Goal: Information Seeking & Learning: Learn about a topic

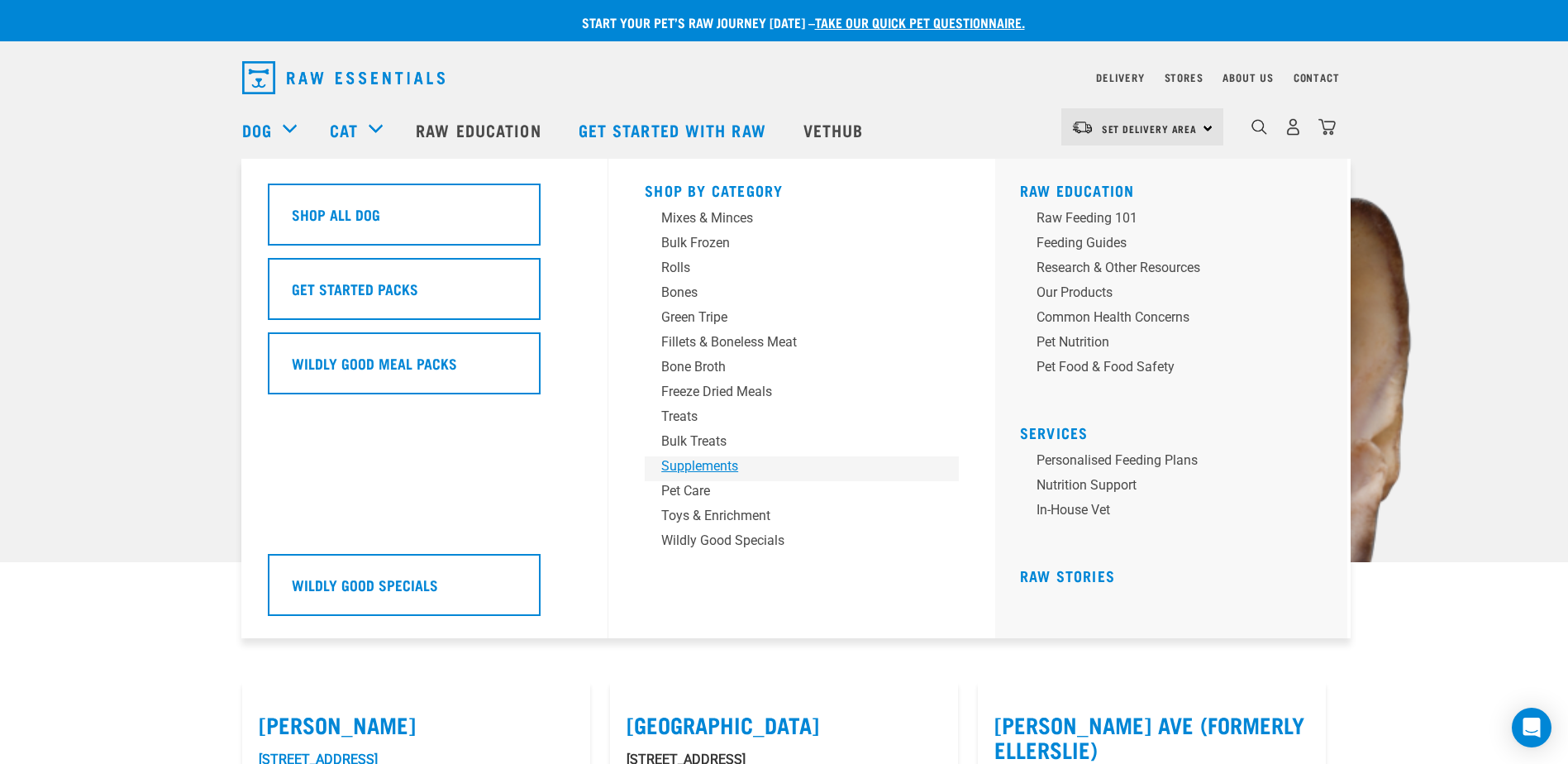
click at [690, 459] on div "Supplements" at bounding box center [790, 466] width 258 height 19
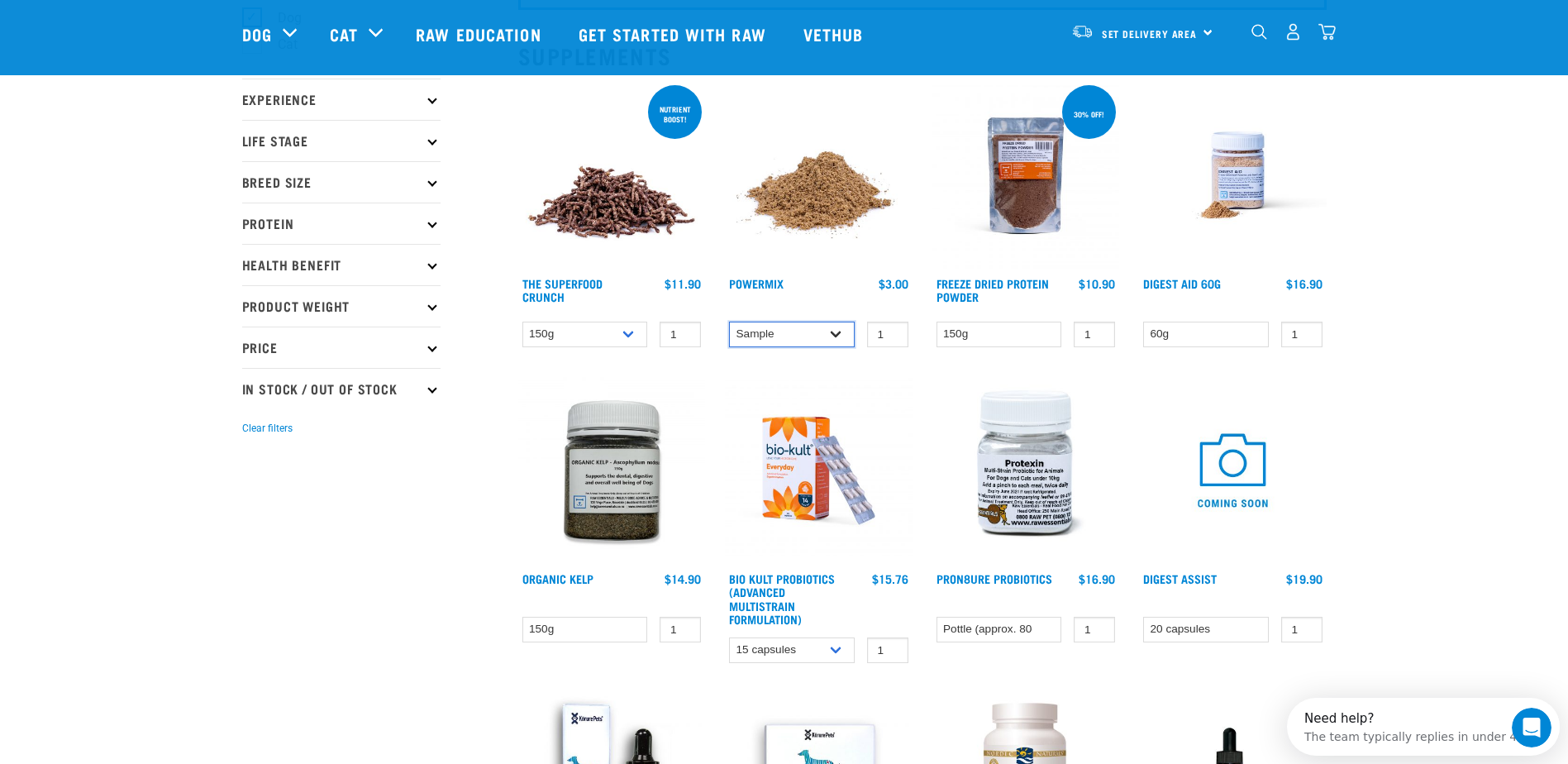
click at [844, 324] on select "Sample Small (30g) Large (60g)" at bounding box center [792, 334] width 125 height 26
select select "31233"
click at [729, 322] on select "Sample Small (30g) Large (60g)" at bounding box center [792, 334] width 125 height 26
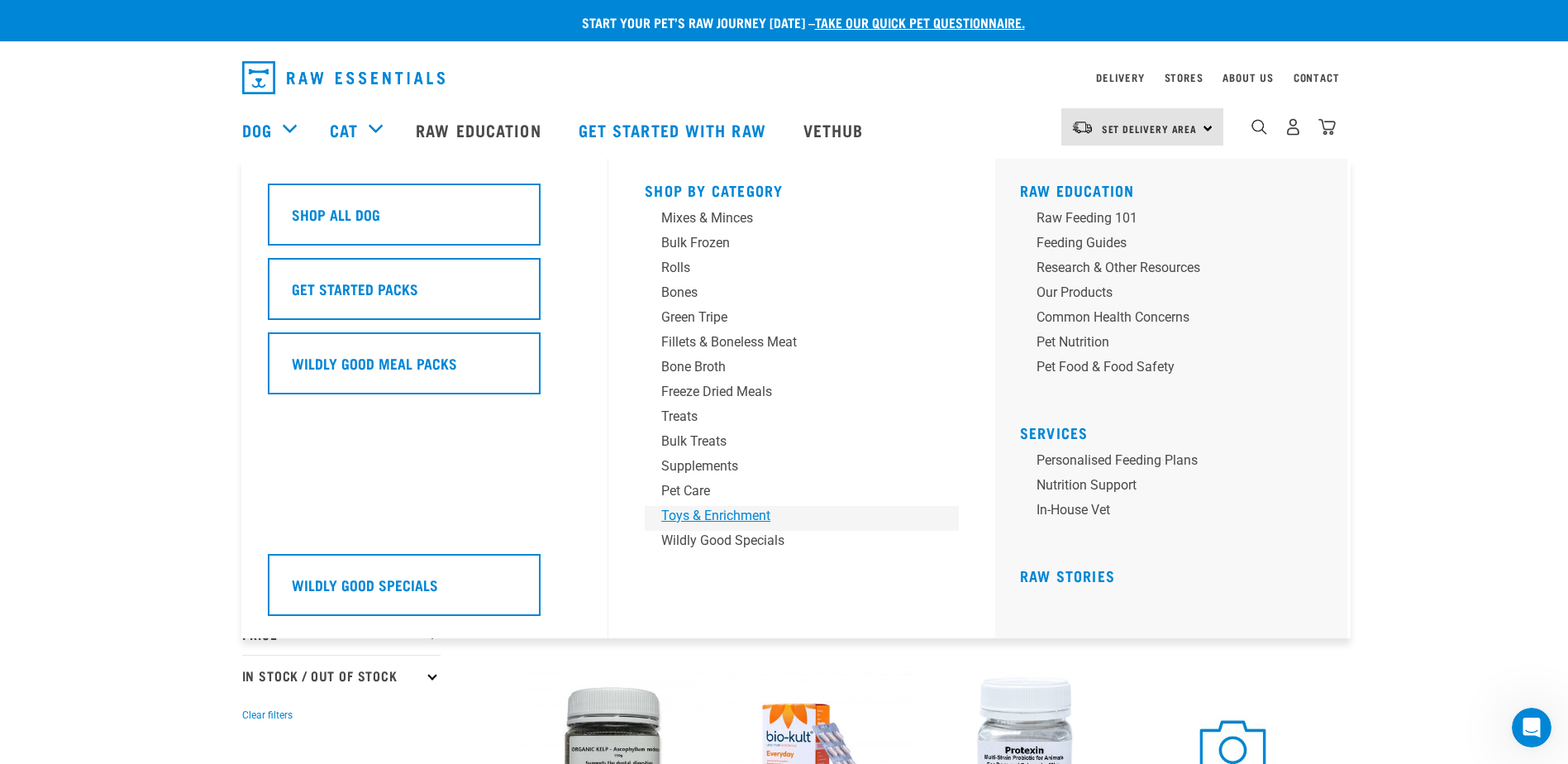
click at [694, 512] on div "Toys & Enrichment" at bounding box center [790, 516] width 258 height 19
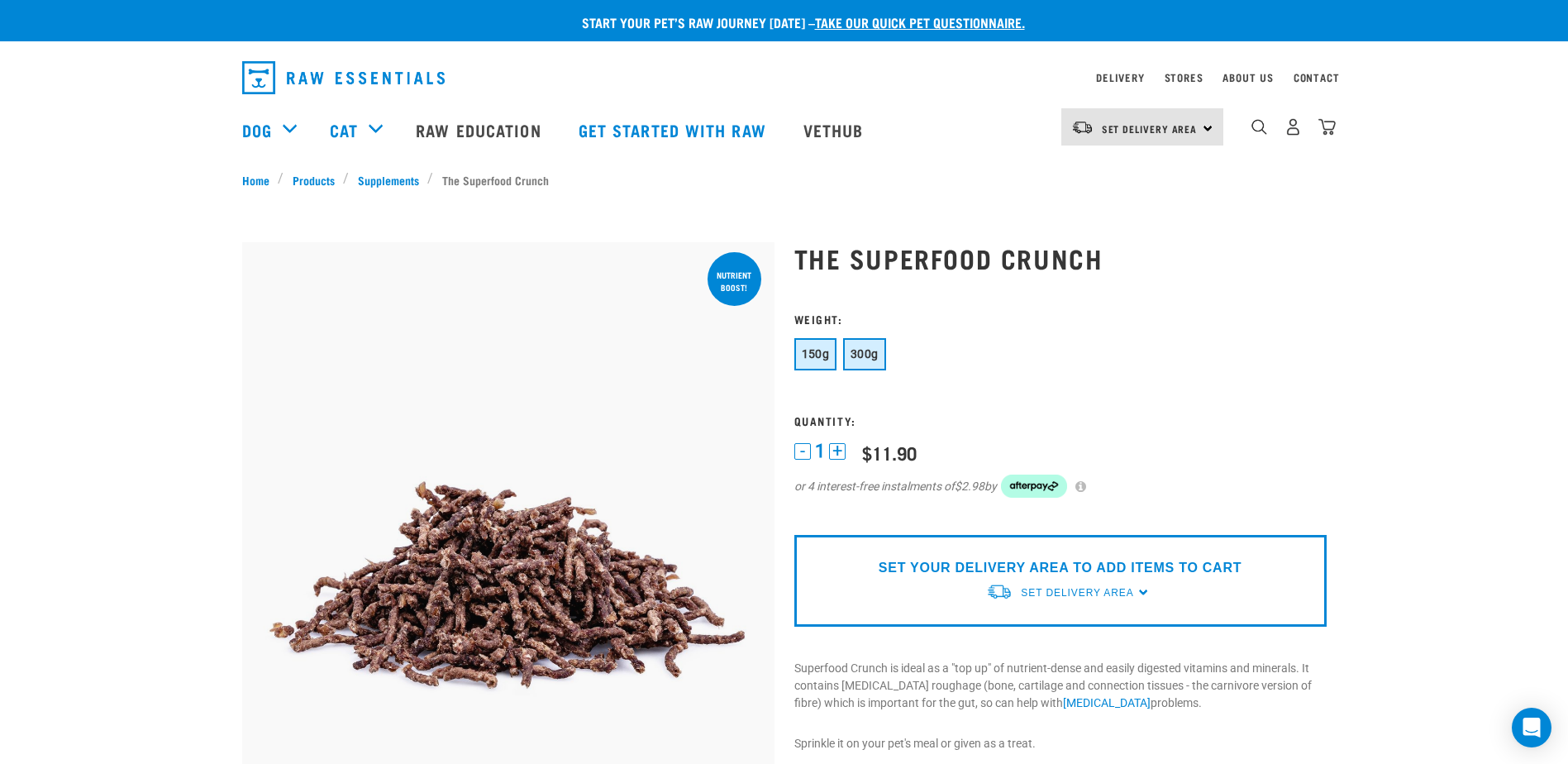
click at [864, 357] on span "300g" at bounding box center [865, 354] width 28 height 13
click at [829, 350] on button "150g" at bounding box center [816, 354] width 43 height 33
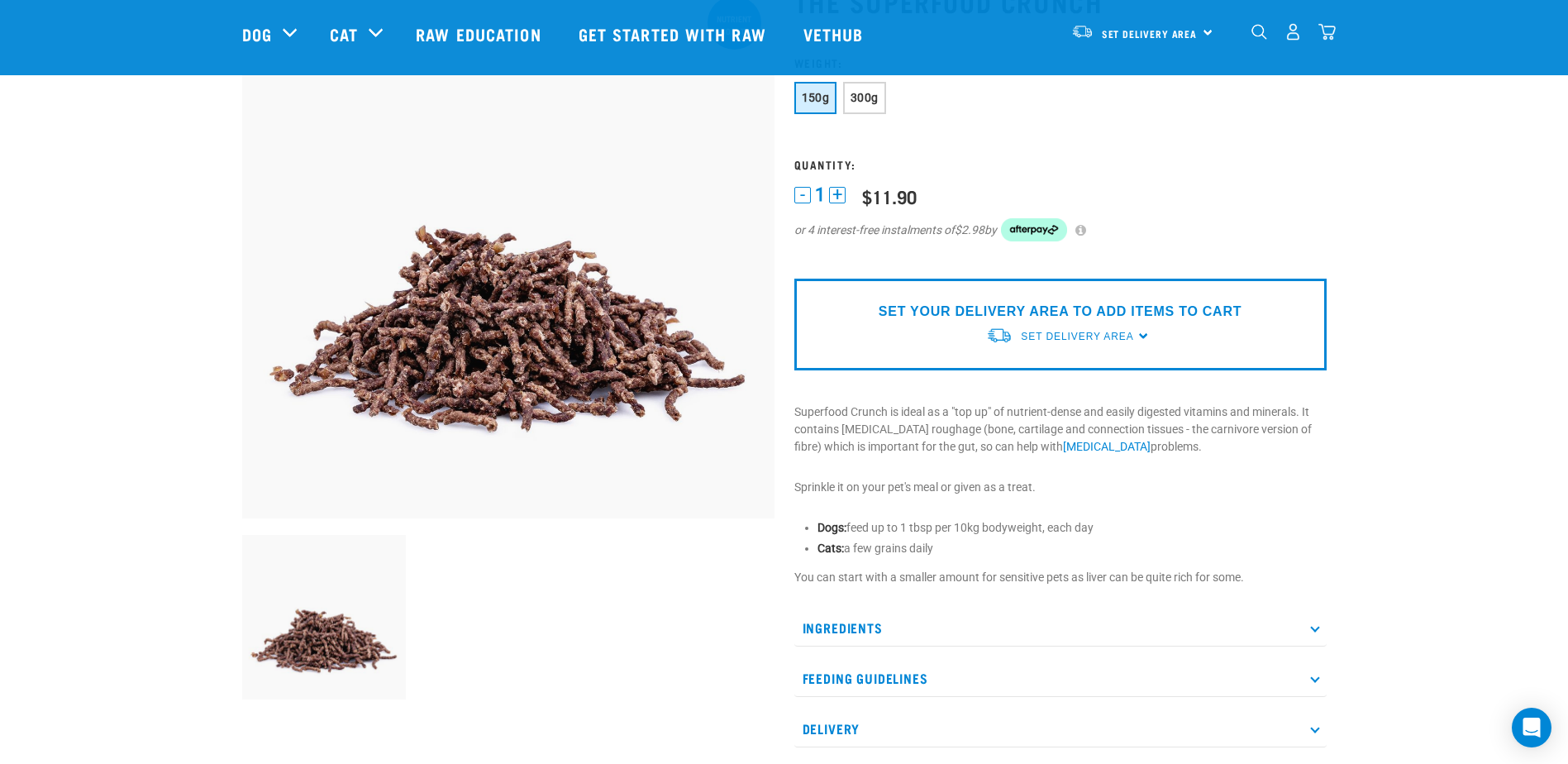
scroll to position [165, 0]
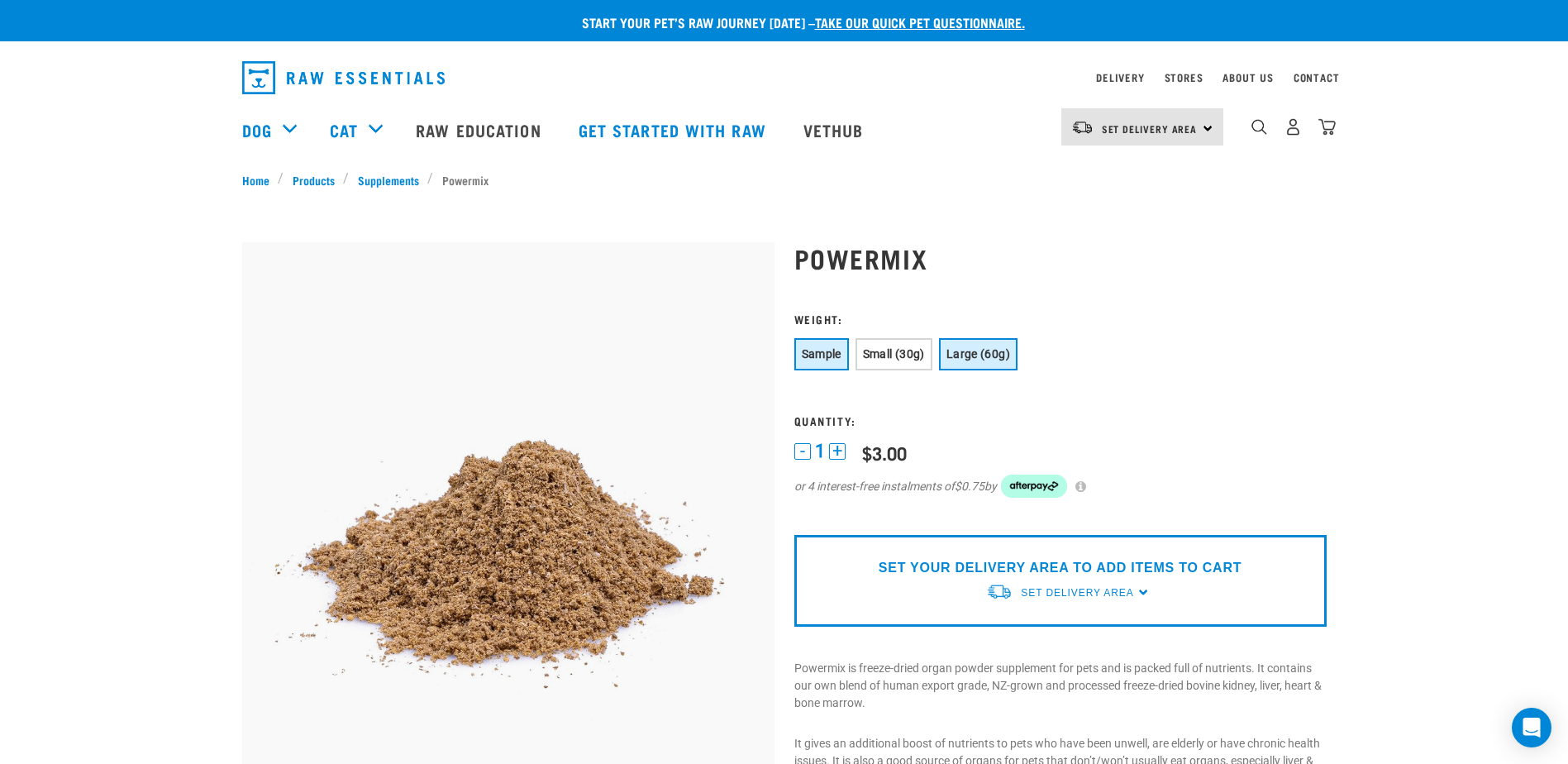
click at [975, 357] on span "Large (60g)" at bounding box center [978, 354] width 63 height 13
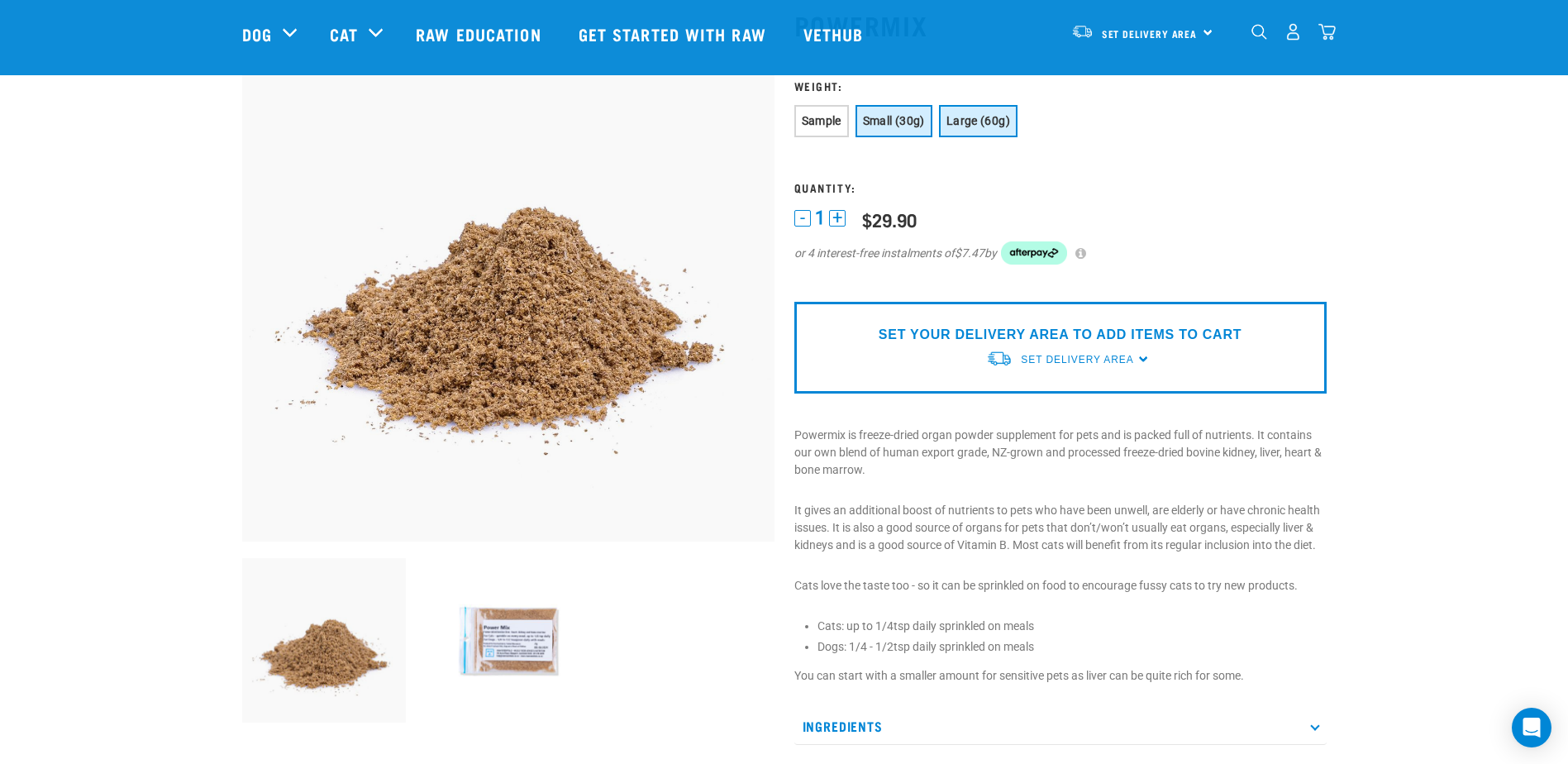
scroll to position [83, 0]
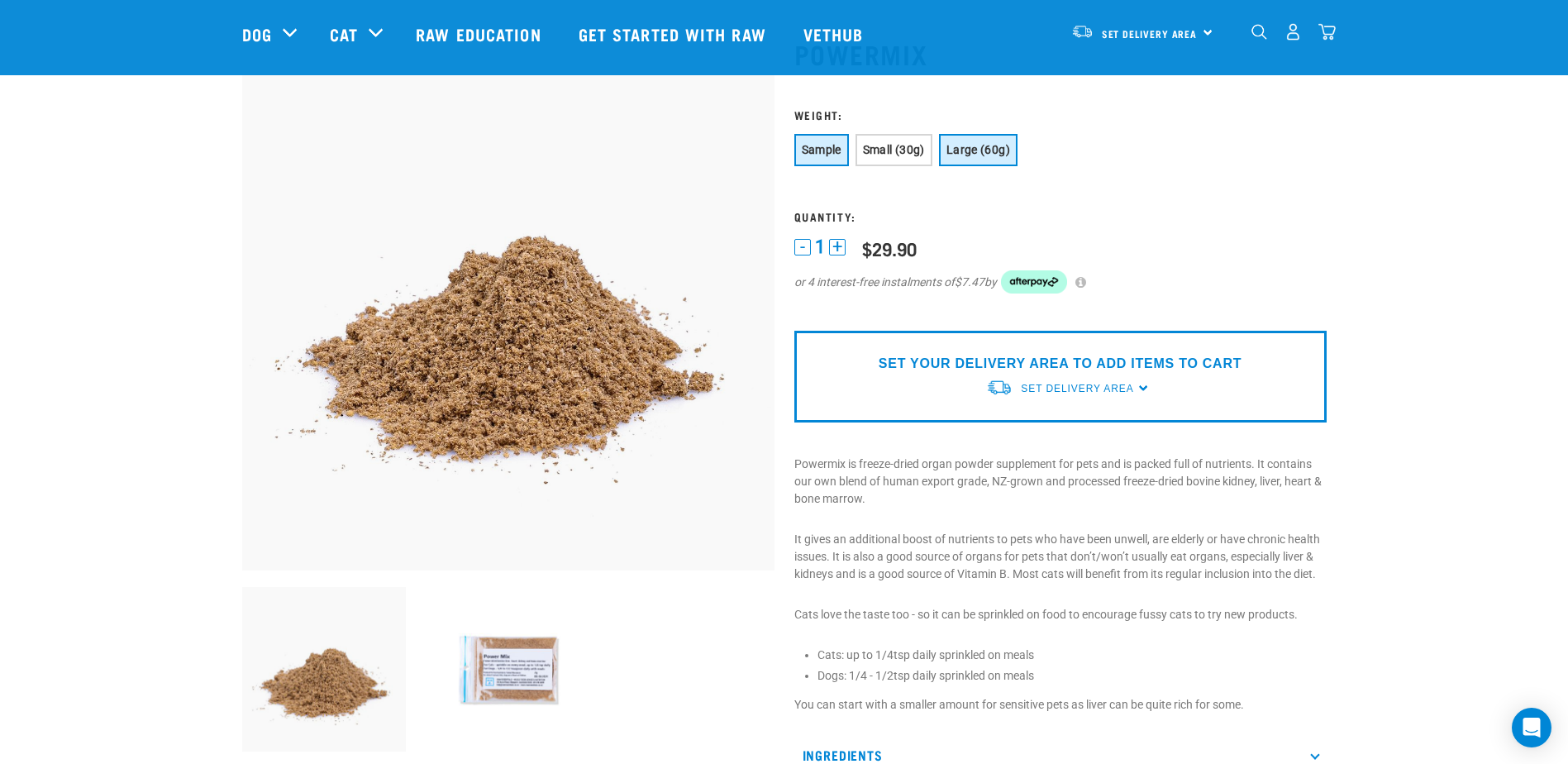
click at [826, 156] on span "Sample" at bounding box center [821, 149] width 40 height 13
click at [533, 678] on img at bounding box center [508, 670] width 165 height 165
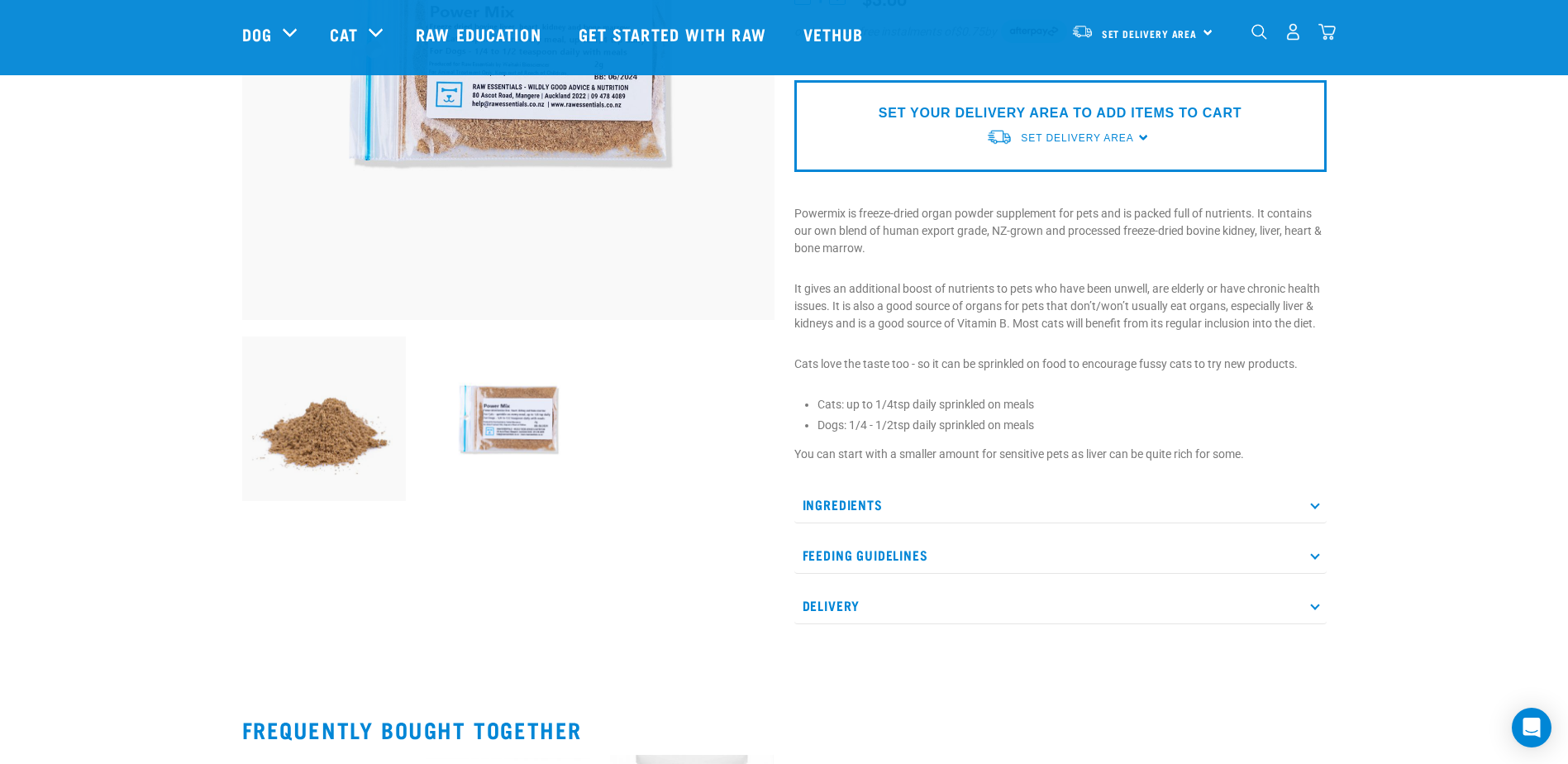
scroll to position [0, 0]
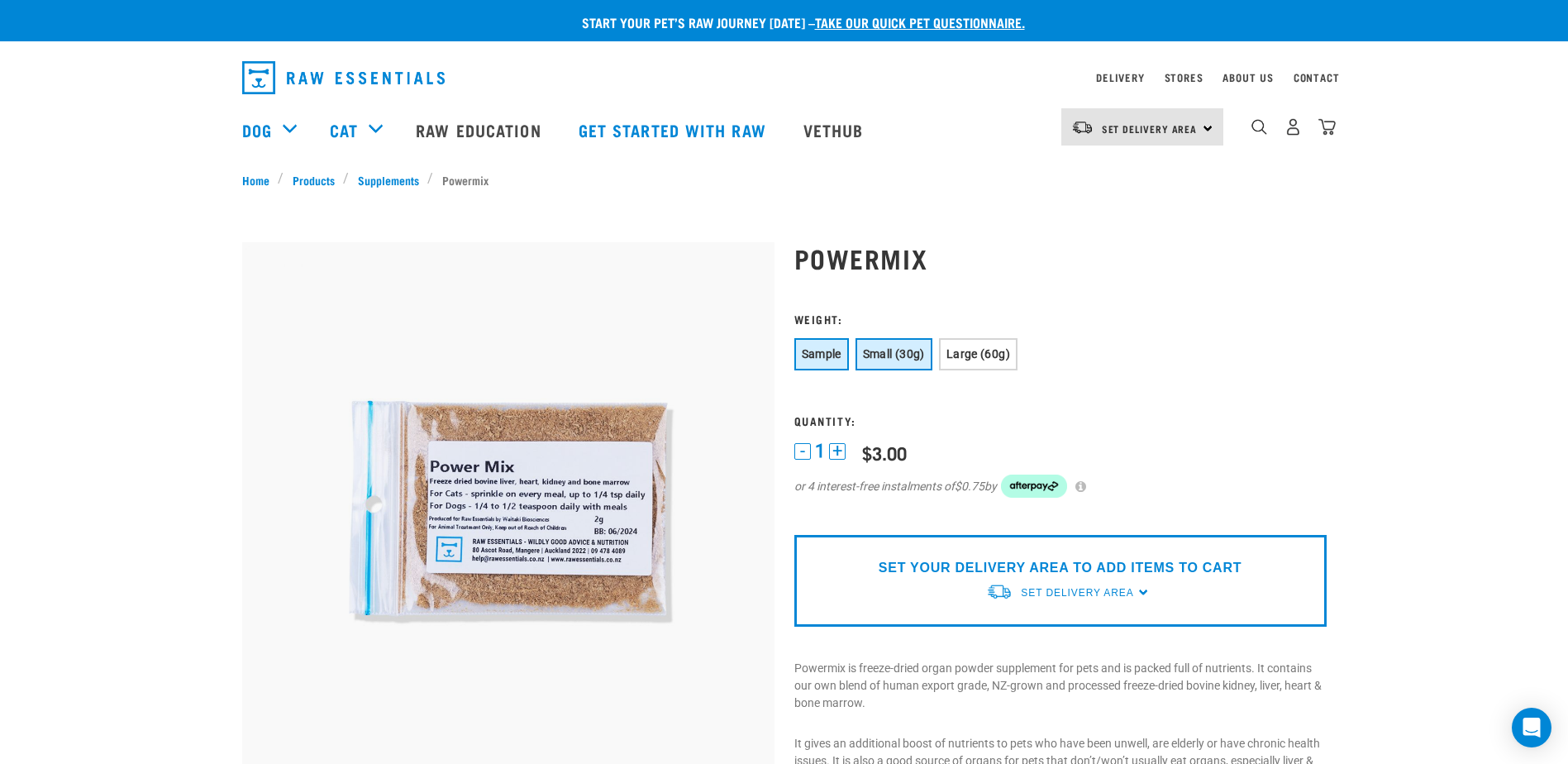
click at [877, 357] on span "Small (30g)" at bounding box center [894, 354] width 62 height 13
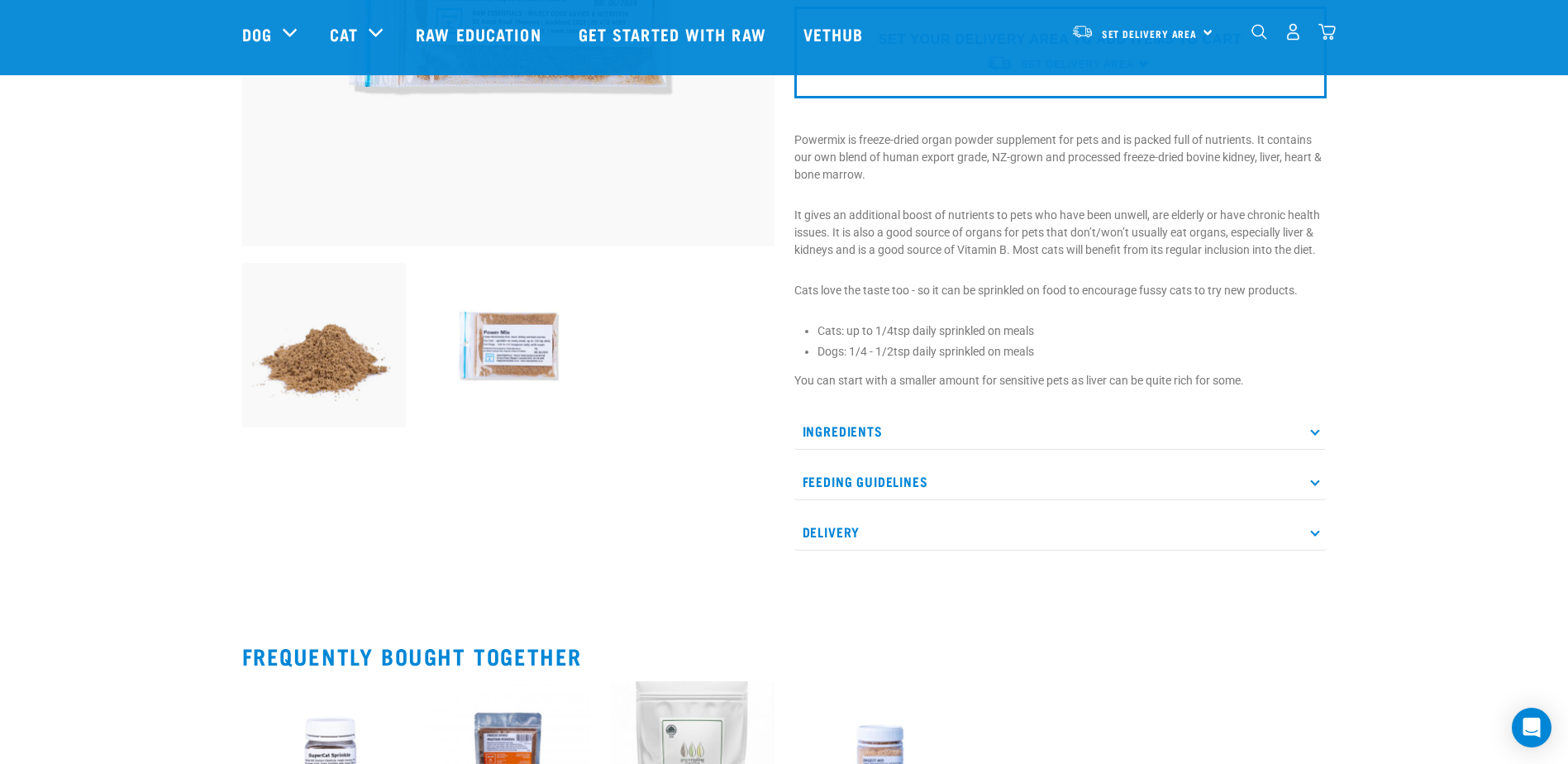
scroll to position [496, 0]
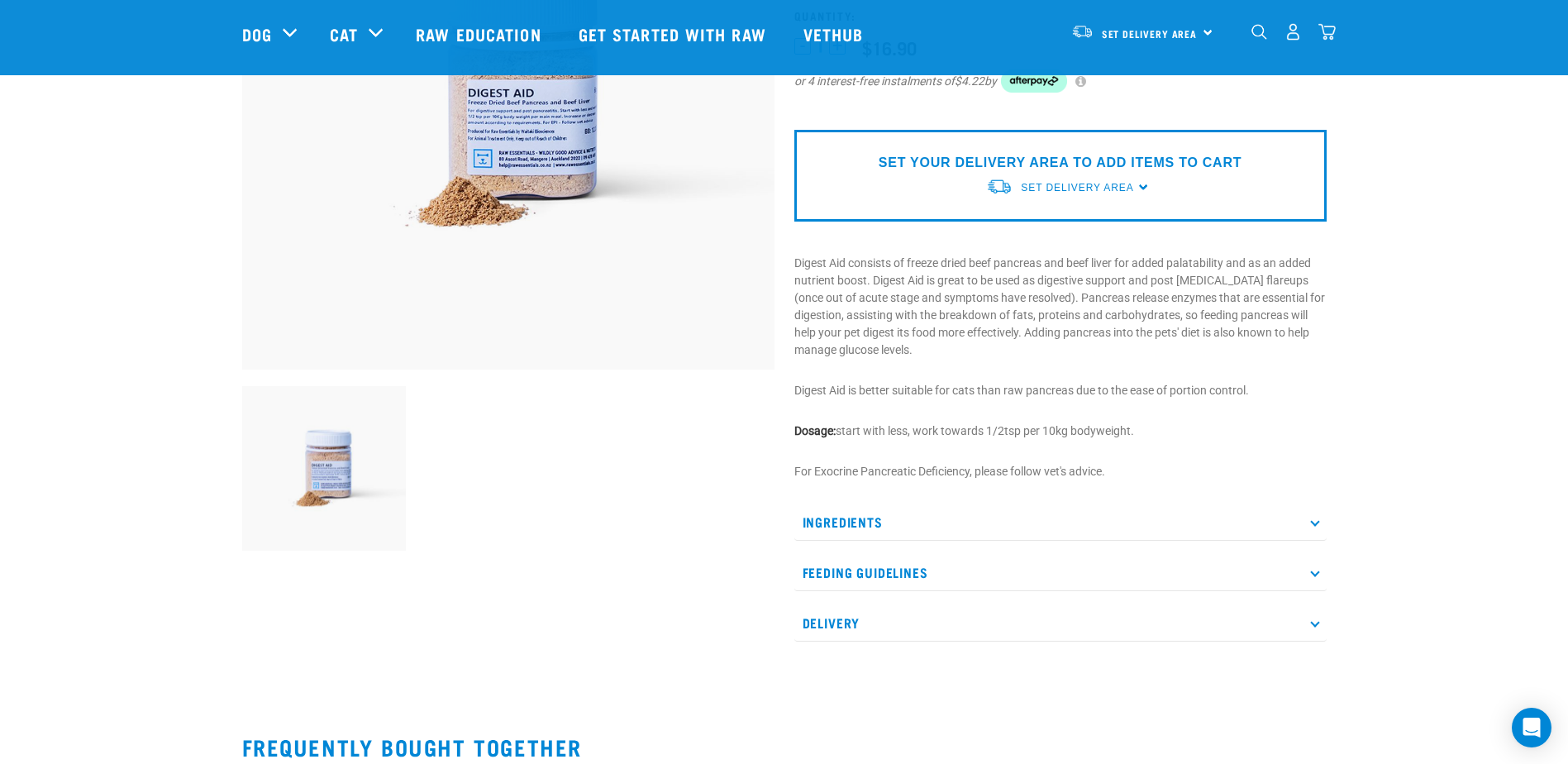
scroll to position [331, 0]
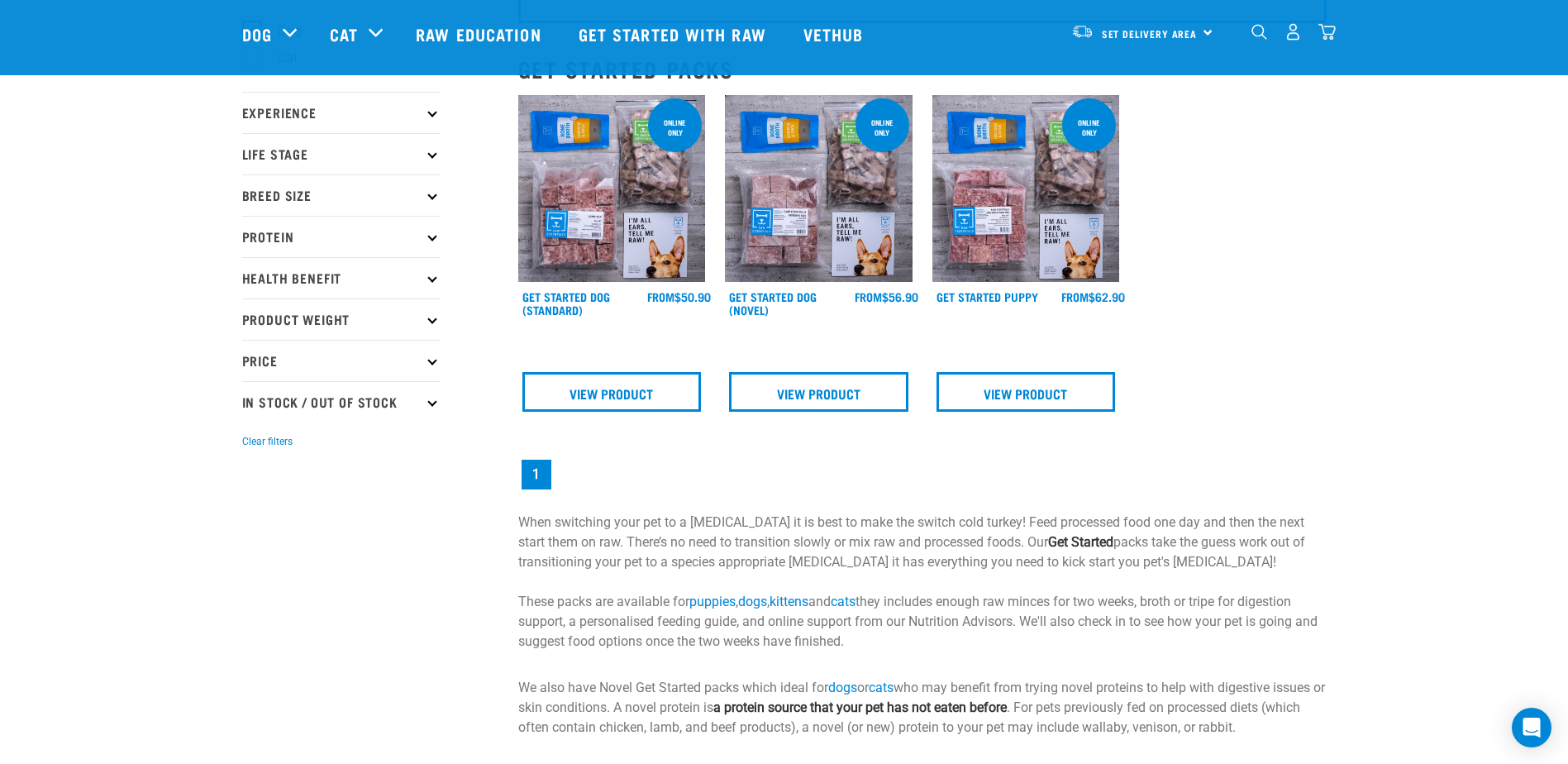
scroll to position [165, 0]
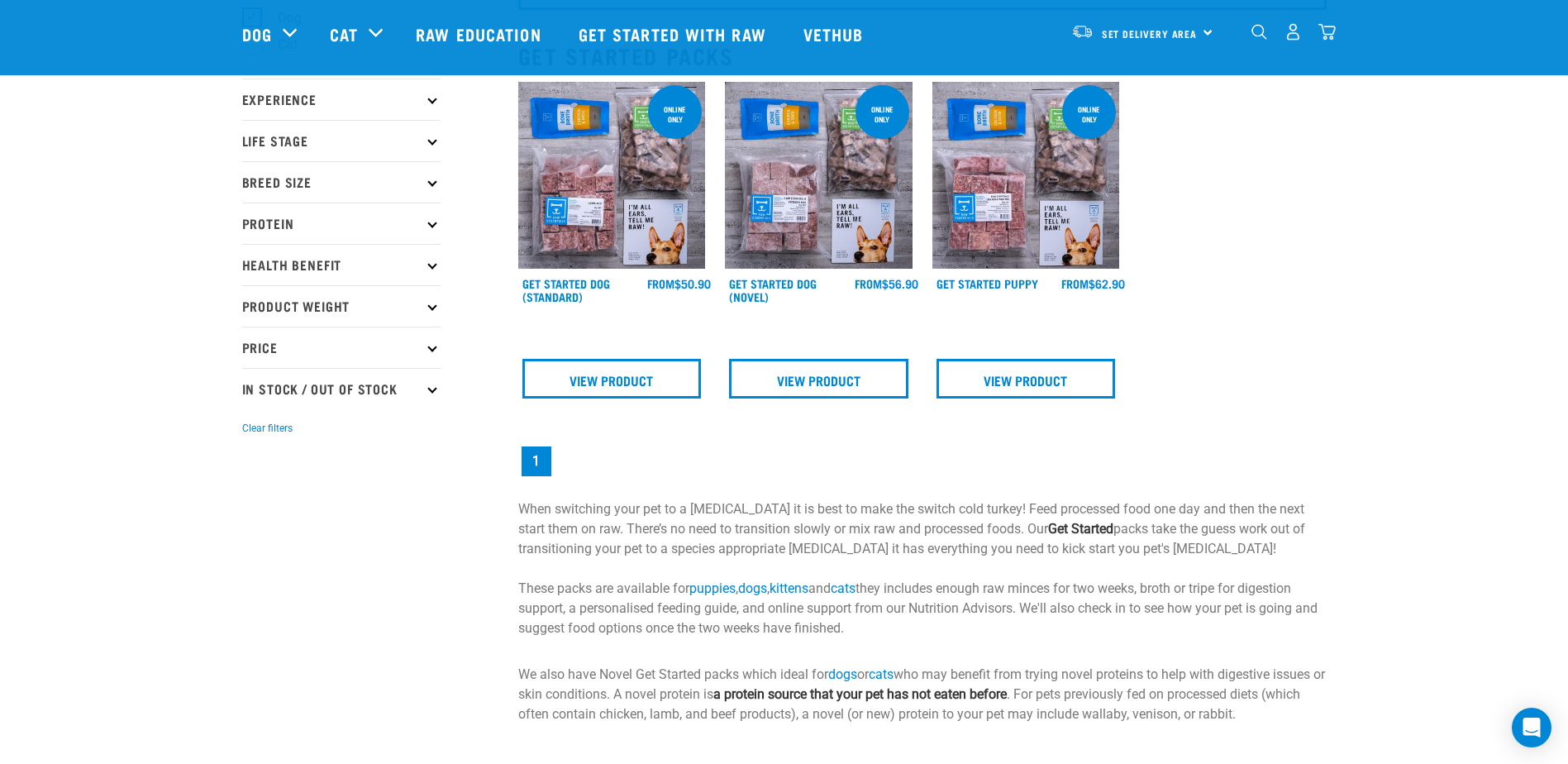
click at [635, 249] on img at bounding box center [612, 176] width 188 height 188
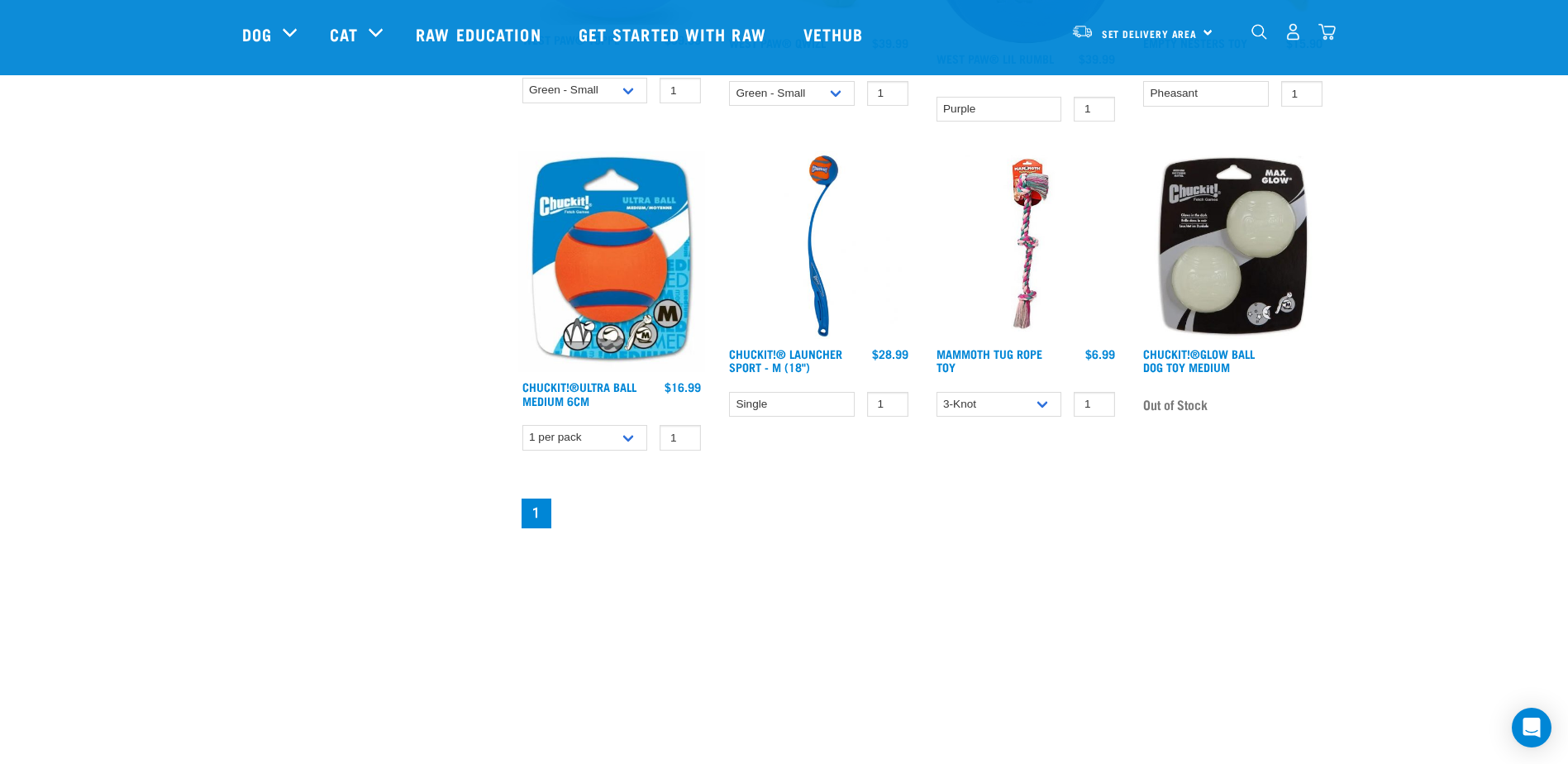
scroll to position [827, 0]
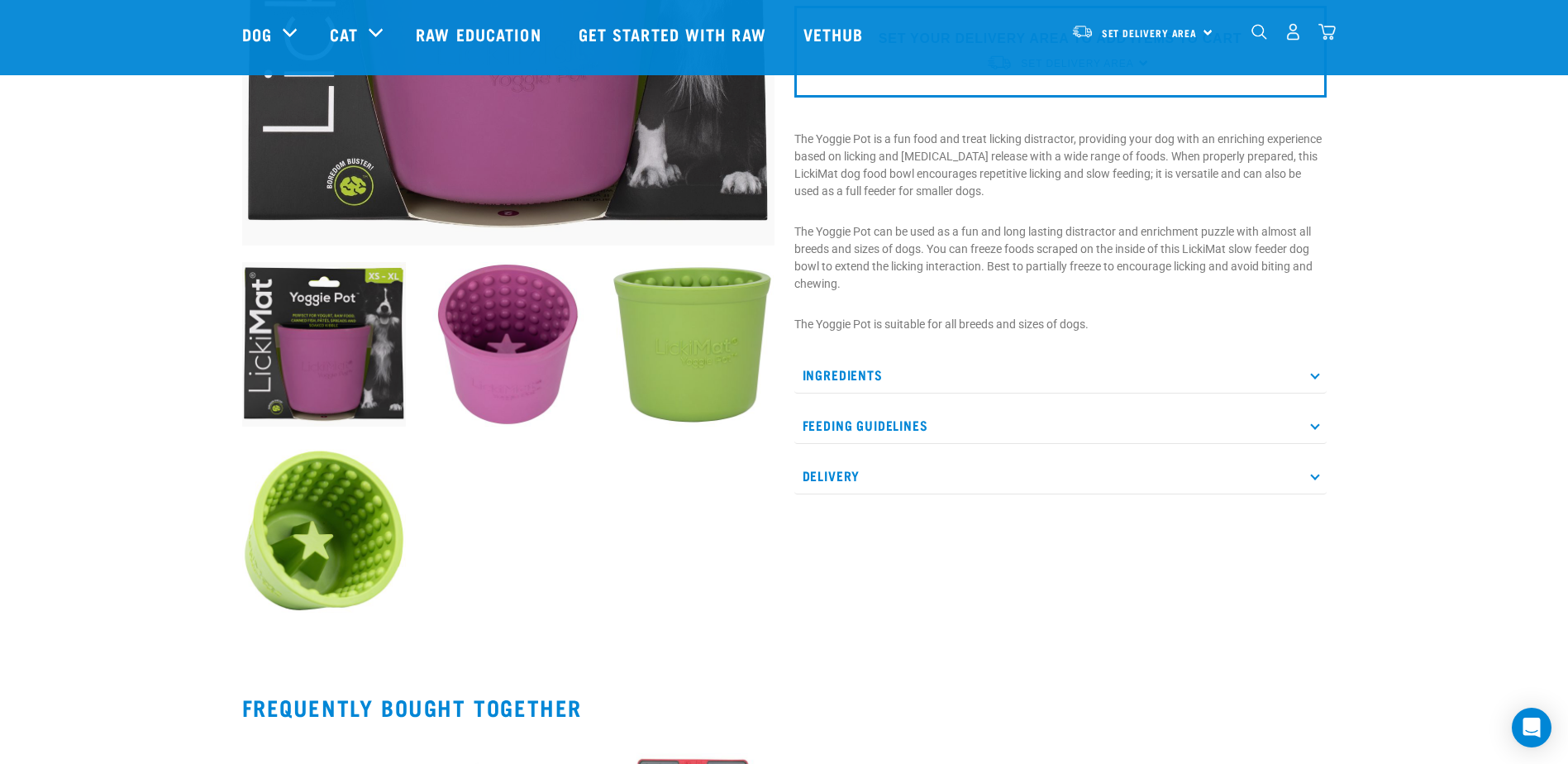
scroll to position [414, 0]
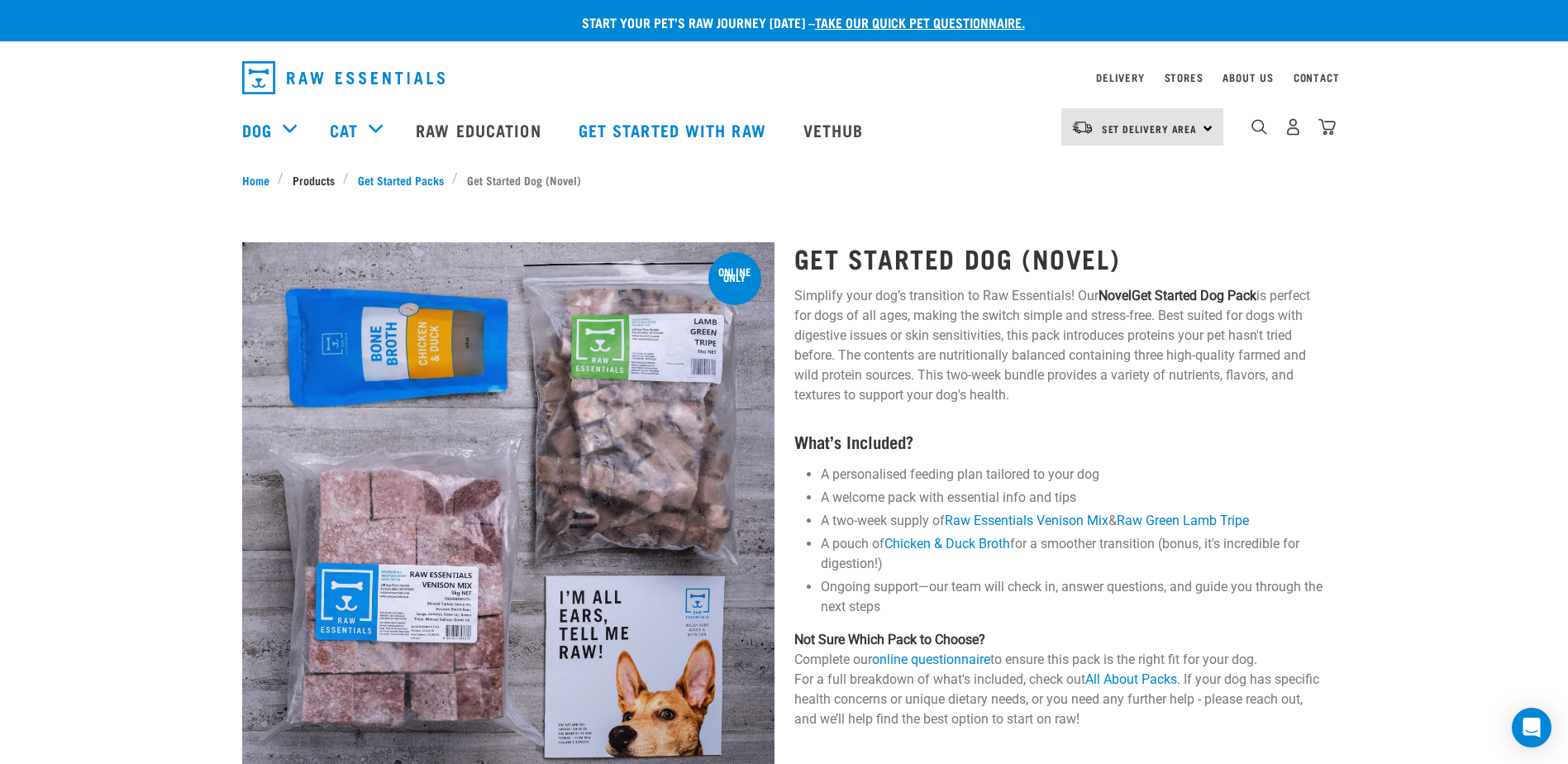
click at [320, 178] on link "Products" at bounding box center [313, 180] width 59 height 18
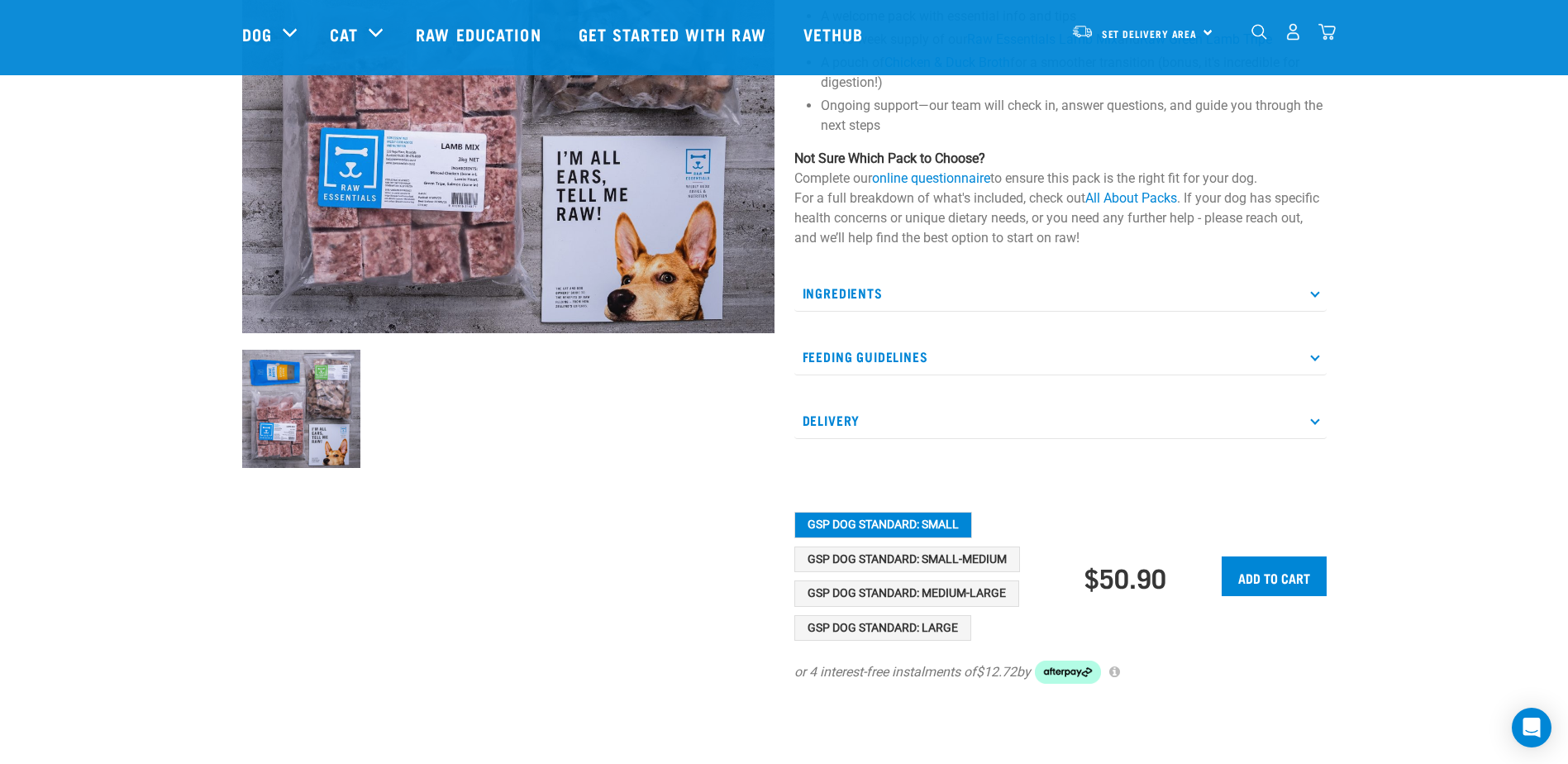
scroll to position [331, 0]
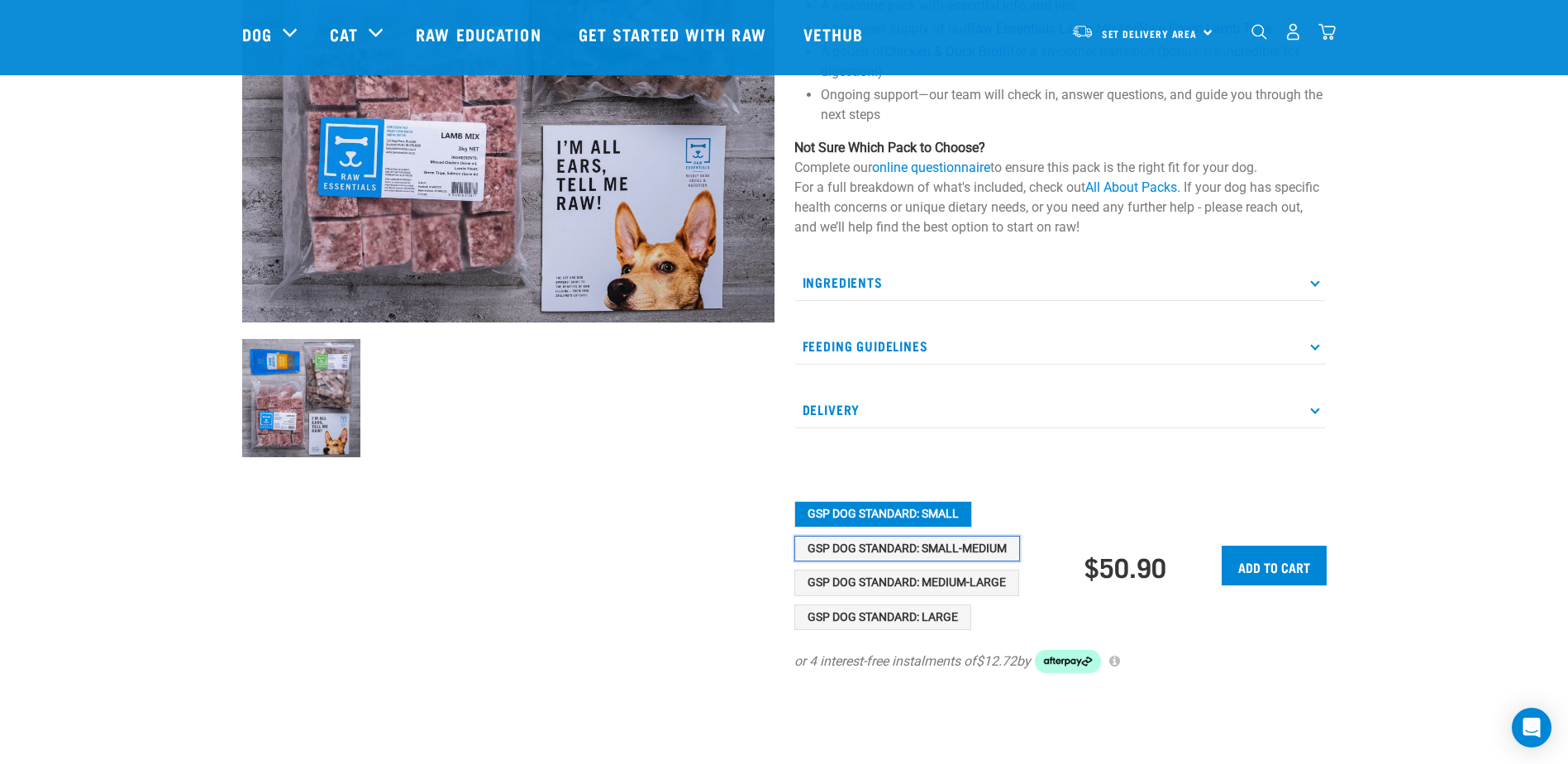
click at [964, 552] on button "GSP Dog Standard: Small-Medium" at bounding box center [907, 549] width 226 height 26
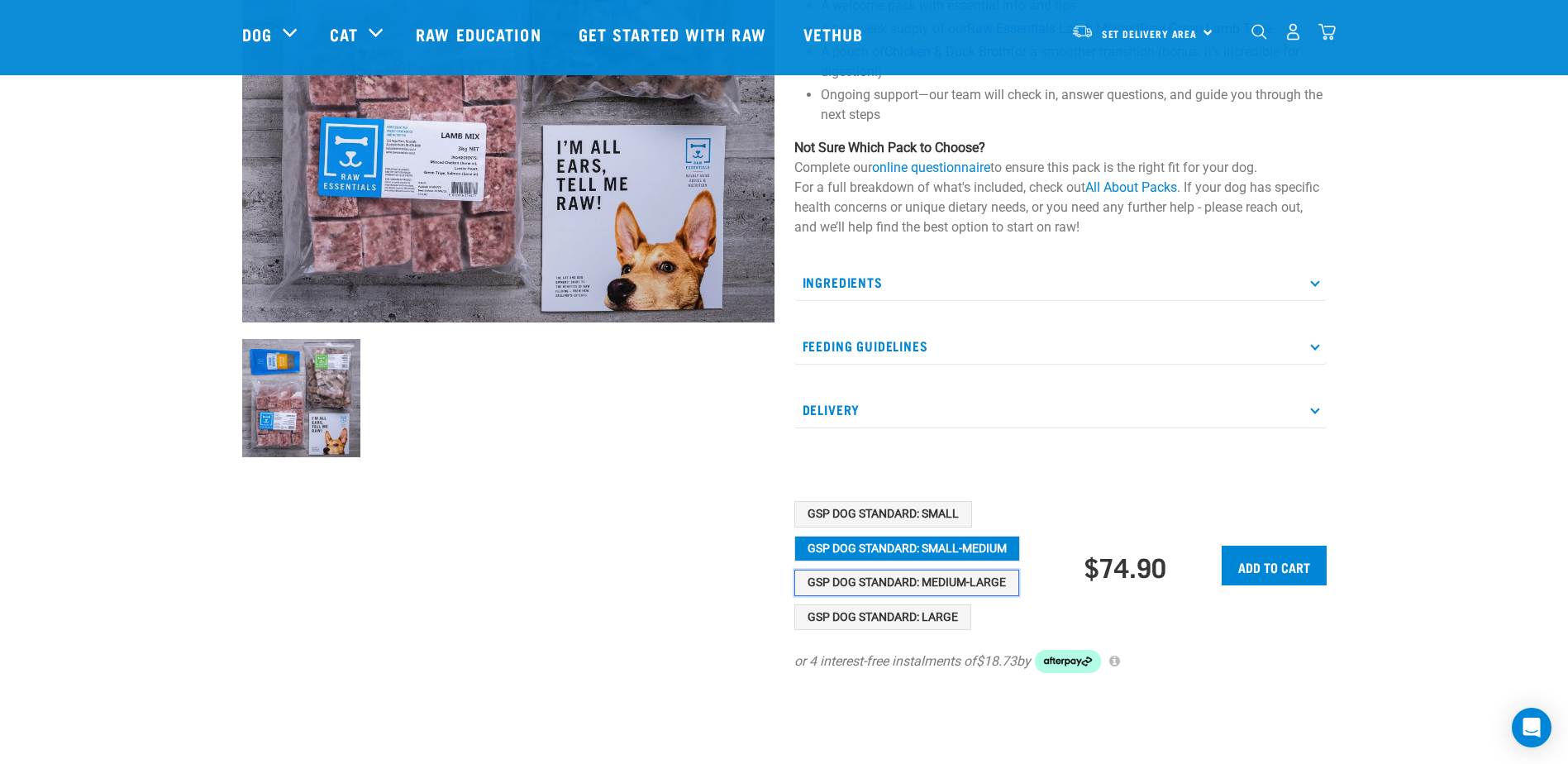
click at [972, 578] on button "GSP Dog Standard: Medium-Large" at bounding box center [907, 583] width 225 height 26
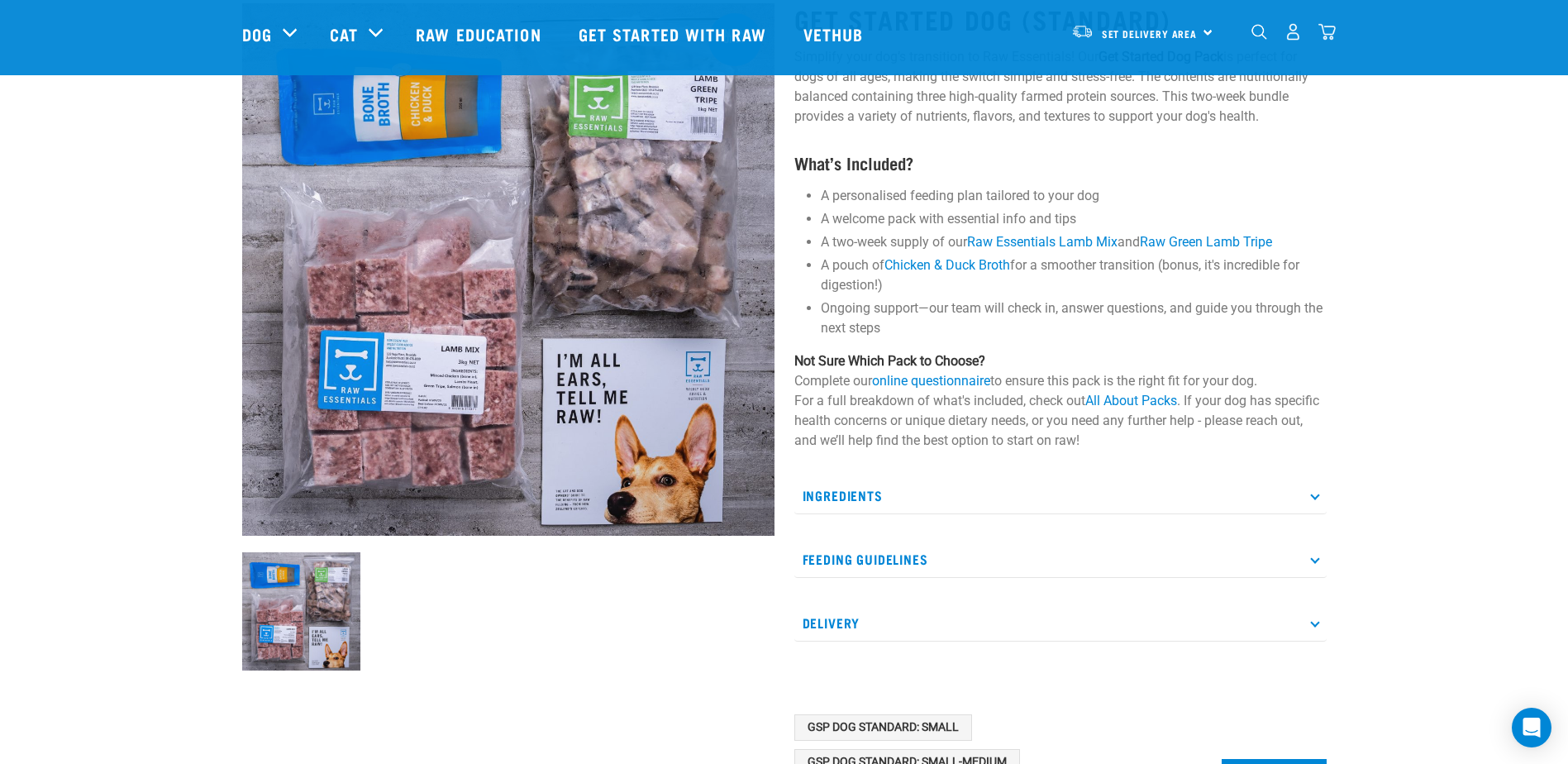
scroll to position [83, 0]
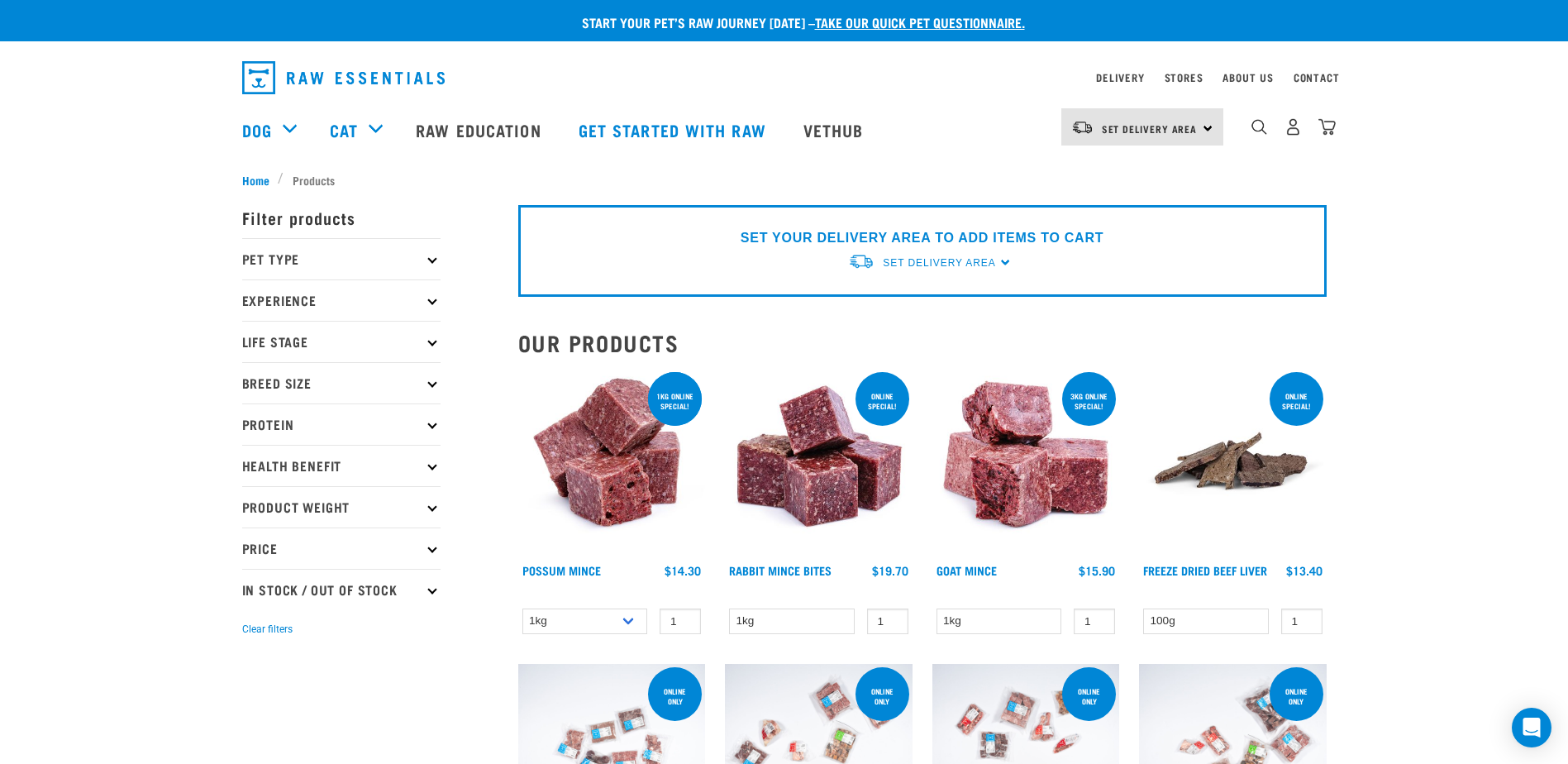
click at [621, 460] on img at bounding box center [612, 462] width 188 height 188
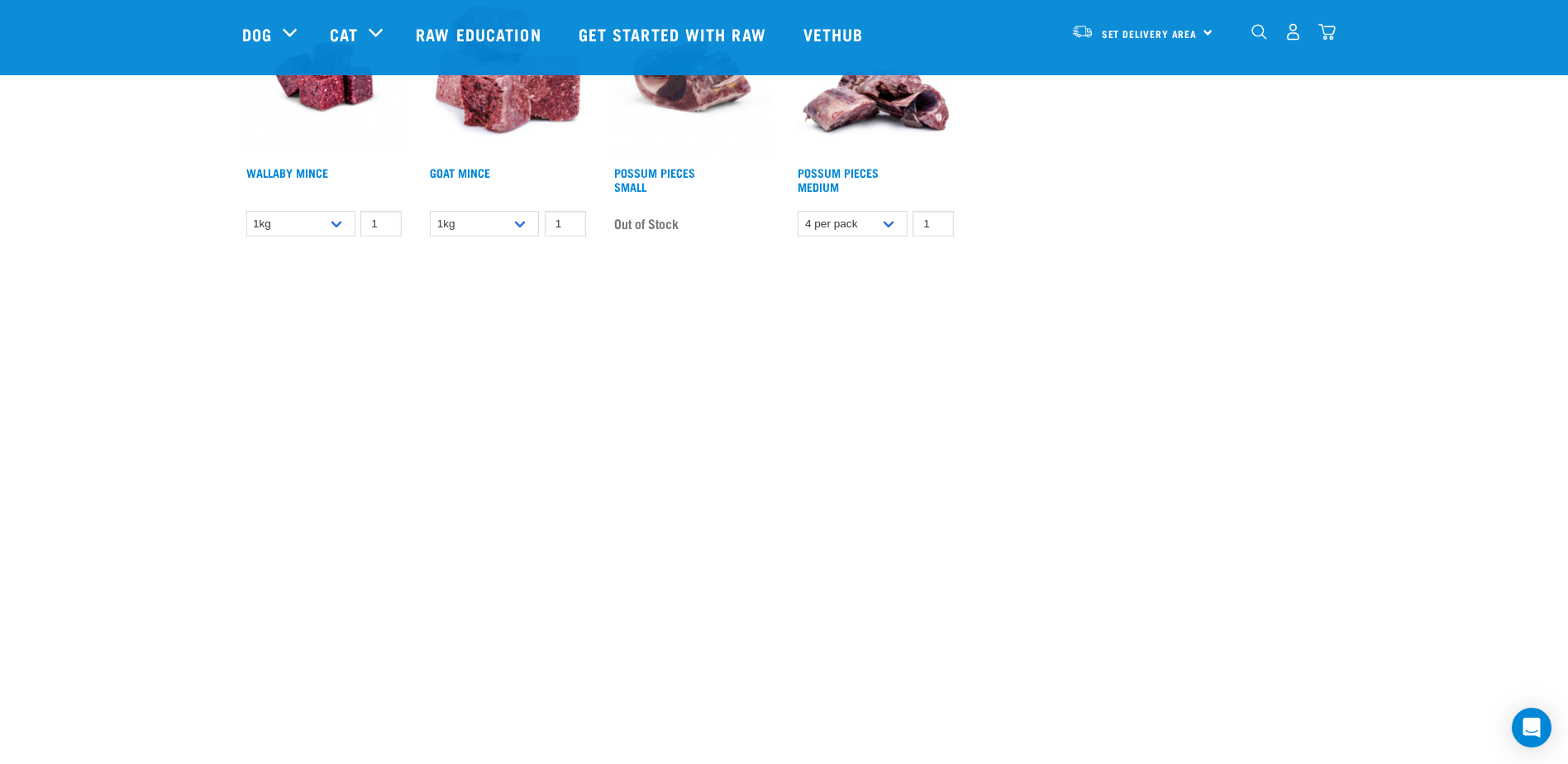
scroll to position [1075, 0]
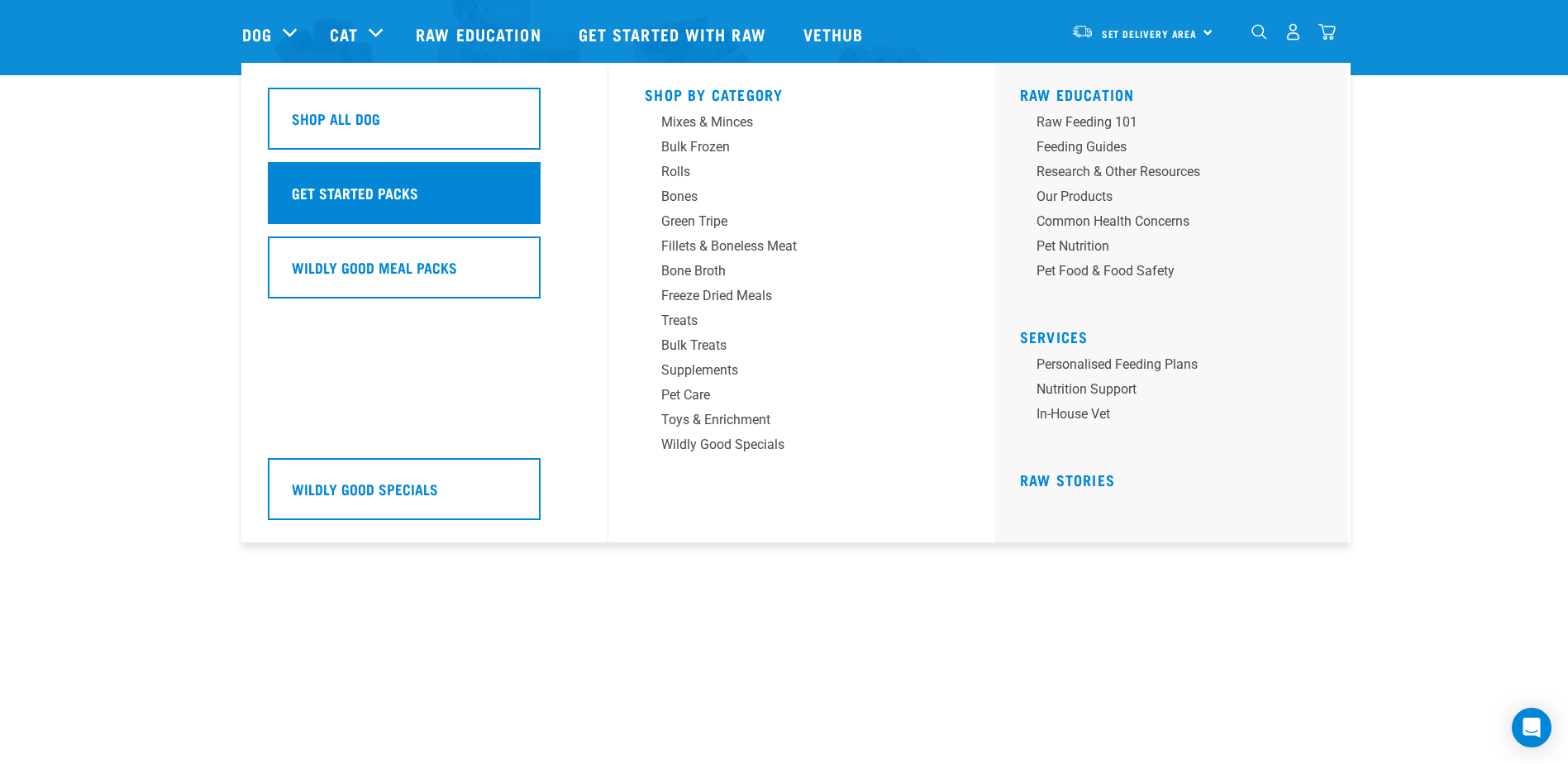
click at [337, 198] on h5 "Get Started Packs" at bounding box center [355, 192] width 126 height 21
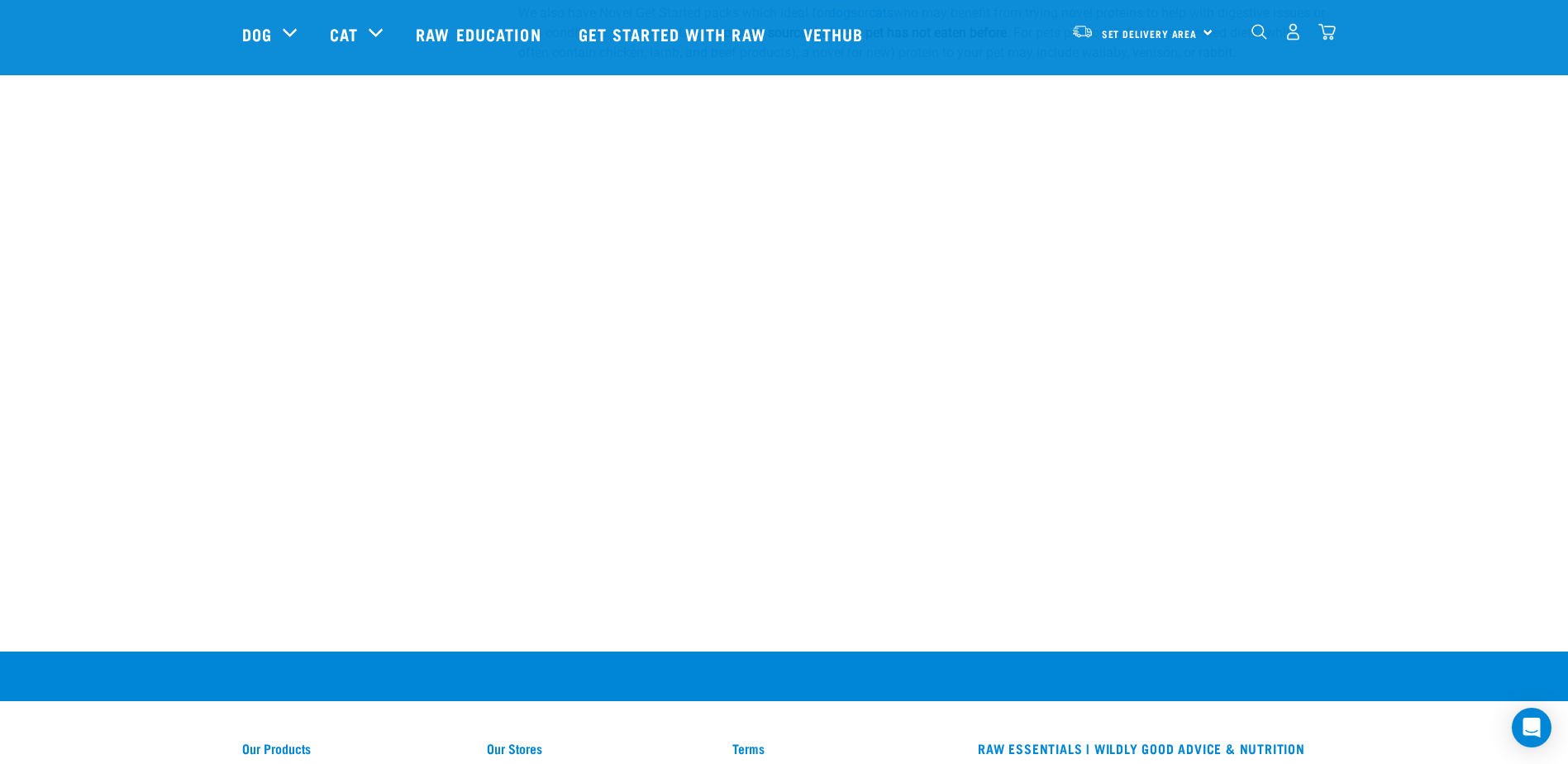
scroll to position [1120, 0]
